Goal: Transaction & Acquisition: Purchase product/service

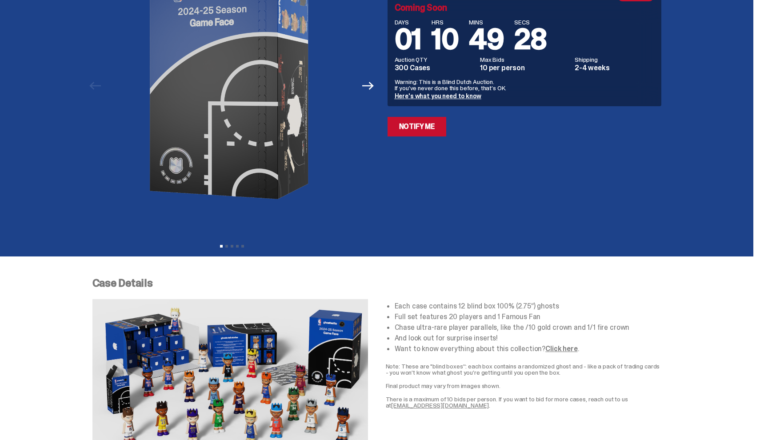
scroll to position [102, 0]
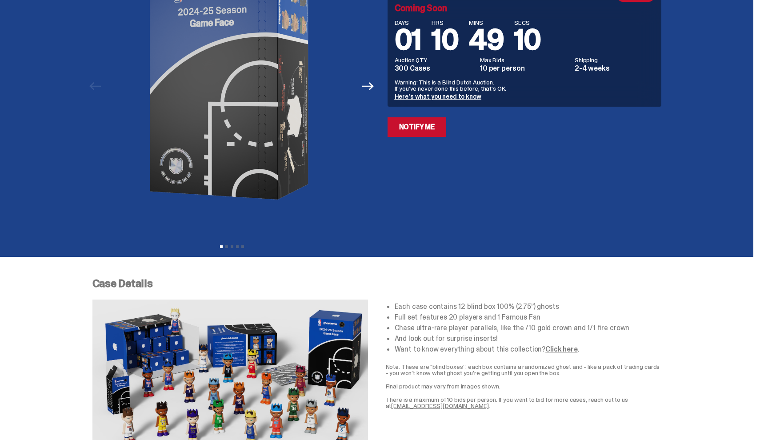
click at [457, 133] on div "Blind Dutch Auction Blind Box Coming Soon DAYS 01 HRS 10 MINS 49 SECS 10 Auctio…" at bounding box center [525, 60] width 274 height 153
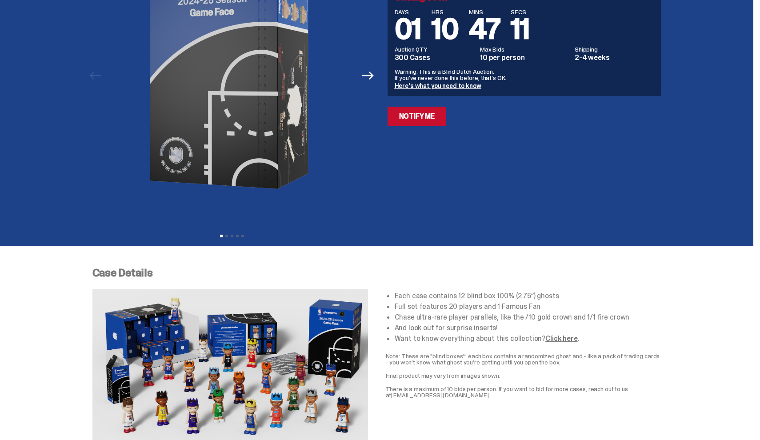
scroll to position [114, 0]
